Goal: Check status: Check status

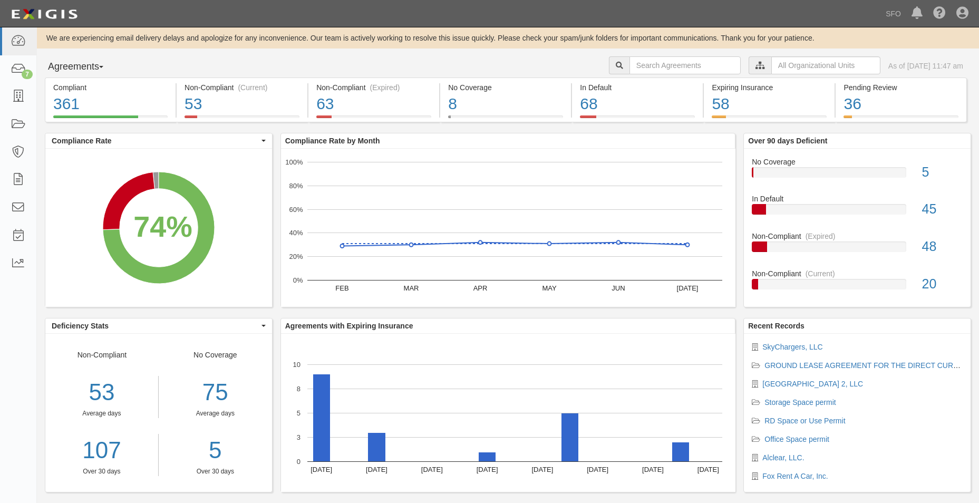
click at [87, 64] on button "Agreements" at bounding box center [84, 66] width 79 height 21
click at [89, 91] on link "Parties" at bounding box center [86, 89] width 83 height 14
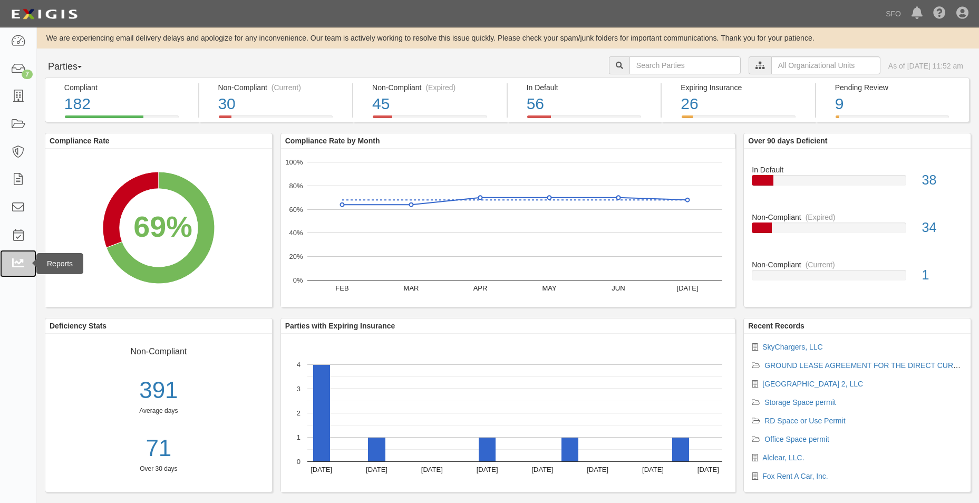
click at [23, 264] on icon at bounding box center [18, 264] width 15 height 12
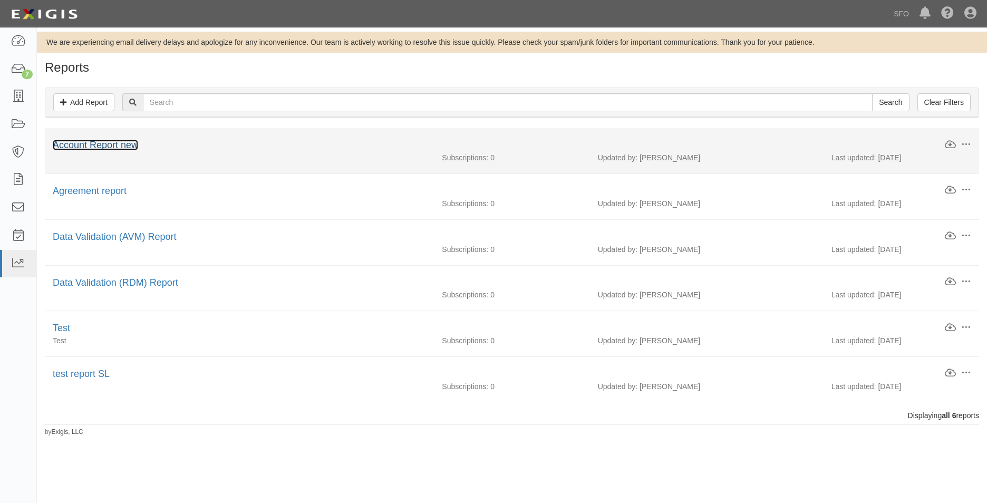
click at [104, 149] on link "Account Report new" at bounding box center [95, 145] width 85 height 11
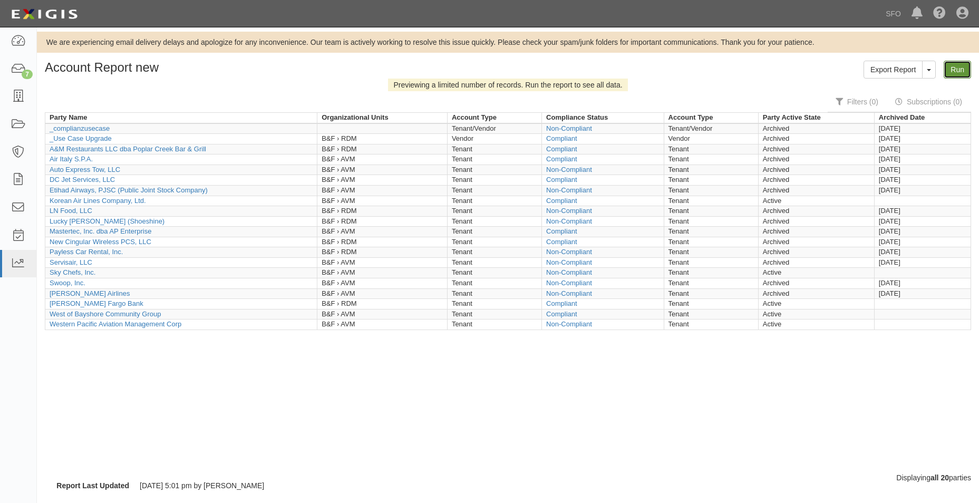
click at [960, 66] on link "Run" at bounding box center [956, 70] width 27 height 18
